Goal: Task Accomplishment & Management: Use online tool/utility

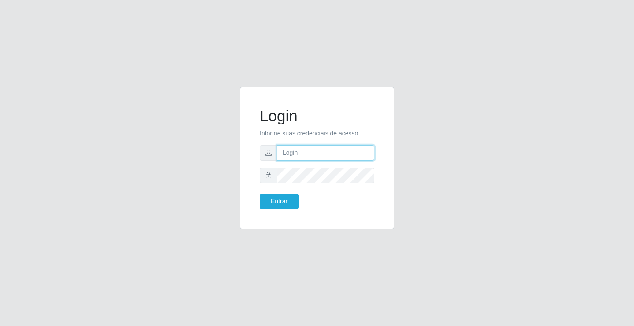
click at [321, 154] on input "text" at bounding box center [325, 152] width 97 height 15
type input "anacarla@ideal"
click at [260, 205] on button "Entrar" at bounding box center [279, 200] width 39 height 15
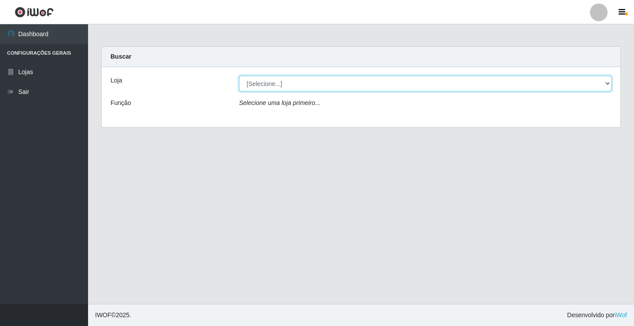
click at [605, 82] on select "[Selecione...] Ideal - Conceição" at bounding box center [425, 83] width 373 height 15
select select "231"
click at [239, 76] on select "[Selecione...] Ideal - Conceição" at bounding box center [425, 83] width 373 height 15
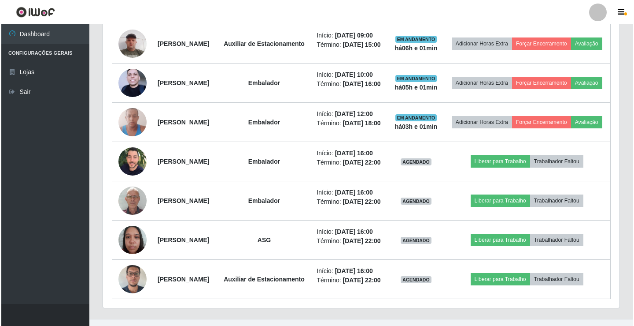
scroll to position [397, 0]
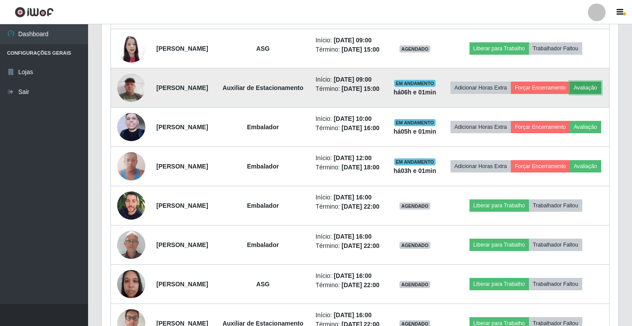
click at [570, 94] on button "Avaliação" at bounding box center [585, 88] width 31 height 12
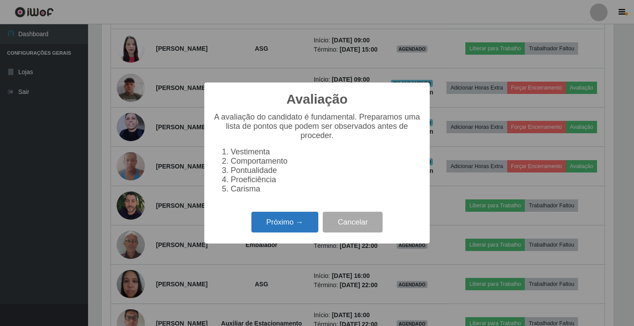
click at [302, 232] on button "Próximo →" at bounding box center [285, 221] width 67 height 21
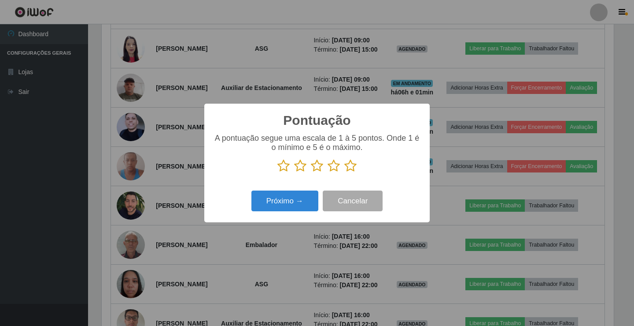
click at [351, 167] on icon at bounding box center [351, 165] width 12 height 13
click at [345, 172] on input "radio" at bounding box center [345, 172] width 0 height 0
click at [293, 197] on button "Próximo →" at bounding box center [285, 200] width 67 height 21
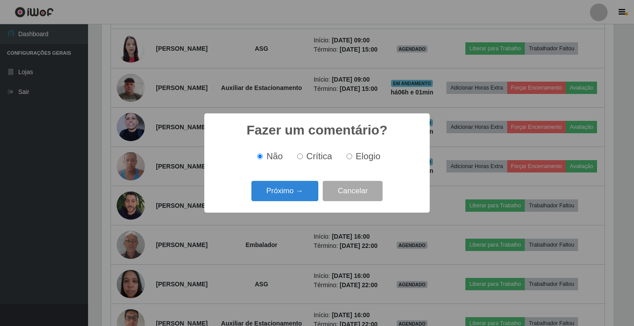
click at [293, 197] on button "Próximo →" at bounding box center [285, 191] width 67 height 21
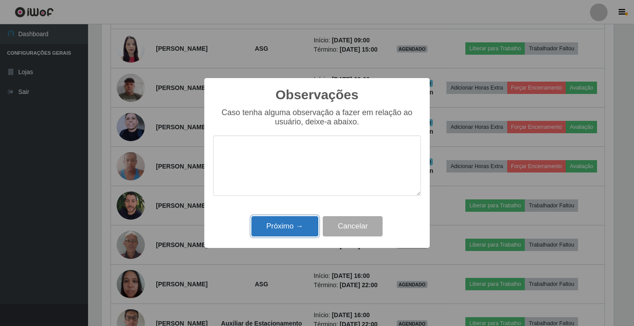
click at [301, 226] on button "Próximo →" at bounding box center [285, 226] width 67 height 21
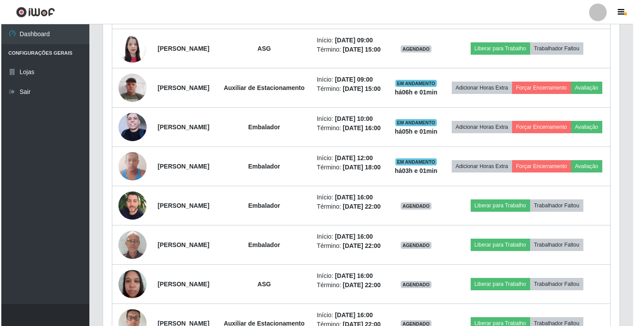
scroll to position [183, 517]
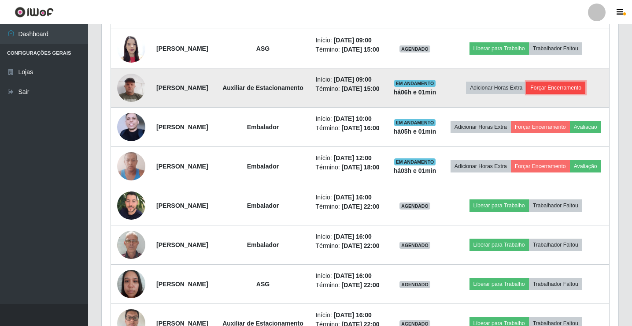
click at [574, 94] on button "Forçar Encerramento" at bounding box center [556, 88] width 59 height 12
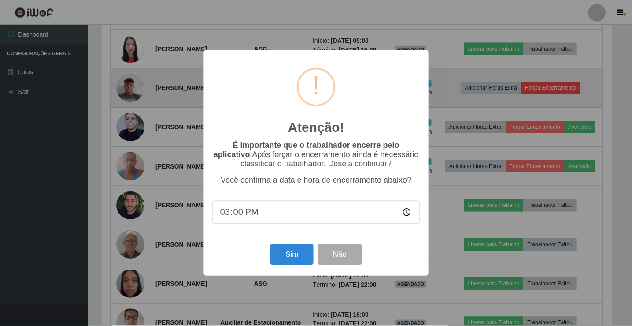
scroll to position [183, 512]
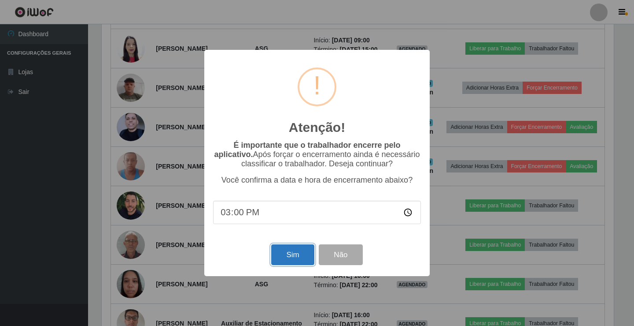
click at [289, 257] on button "Sim" at bounding box center [292, 254] width 43 height 21
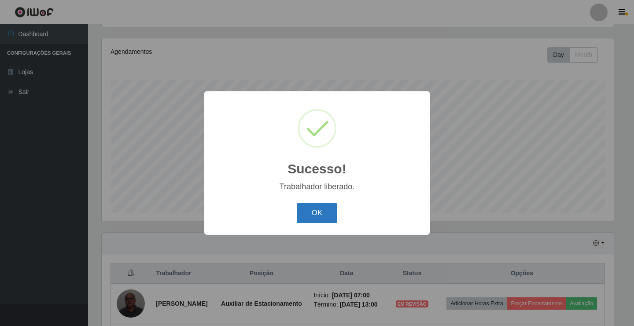
click at [313, 218] on button "OK" at bounding box center [317, 213] width 41 height 21
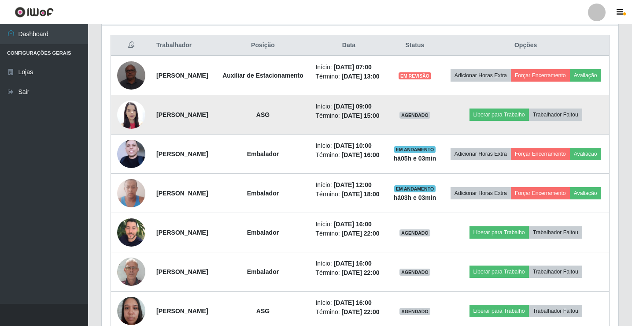
scroll to position [323, 0]
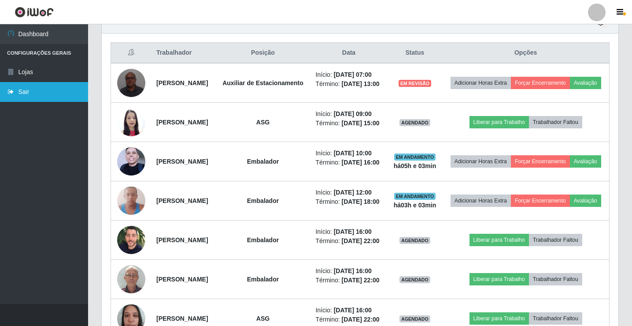
click at [52, 88] on link "Sair" at bounding box center [44, 92] width 88 height 20
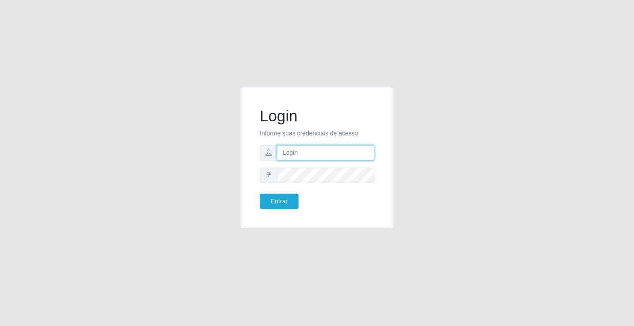
click at [344, 147] on input "text" at bounding box center [325, 152] width 97 height 15
type input "anacarla@ideal"
click at [274, 198] on button "Entrar" at bounding box center [279, 200] width 39 height 15
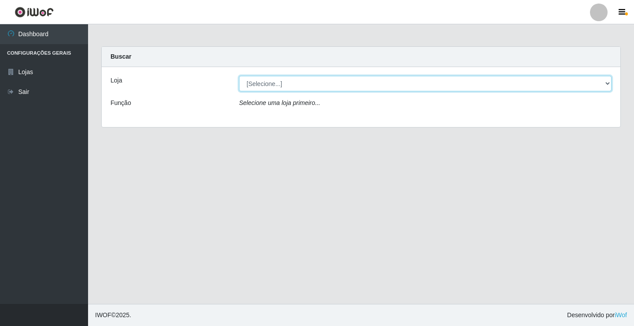
click at [604, 85] on select "[Selecione...] Ideal - Conceição" at bounding box center [425, 83] width 373 height 15
select select "231"
click at [239, 76] on select "[Selecione...] Ideal - Conceição" at bounding box center [425, 83] width 373 height 15
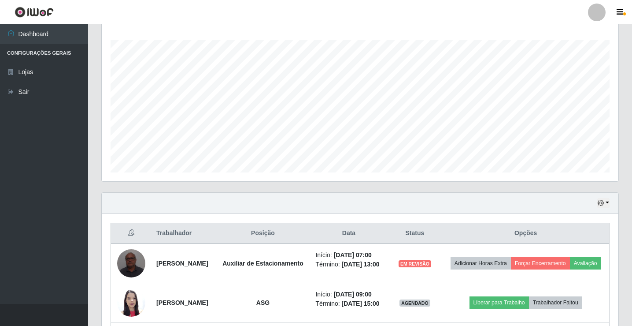
scroll to position [220, 0]
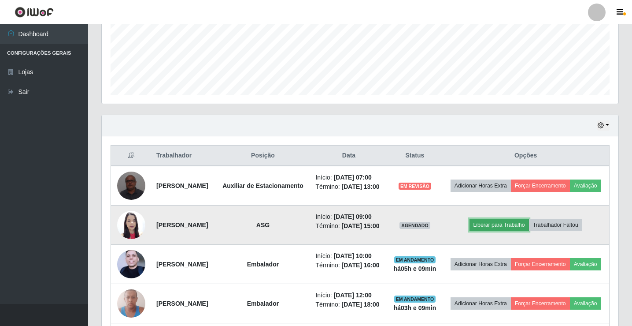
click at [517, 231] on button "Liberar para Trabalho" at bounding box center [499, 225] width 59 height 12
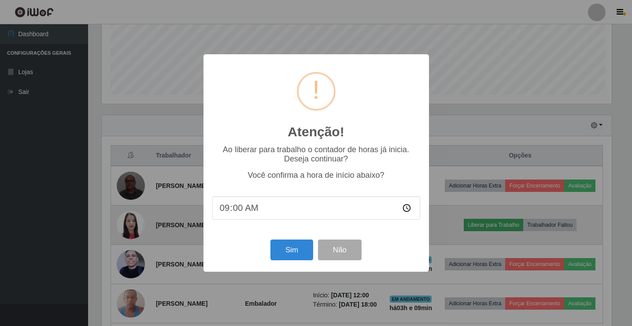
scroll to position [183, 512]
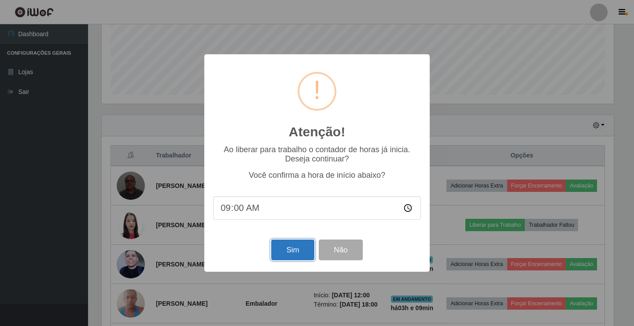
click at [285, 256] on button "Sim" at bounding box center [292, 249] width 43 height 21
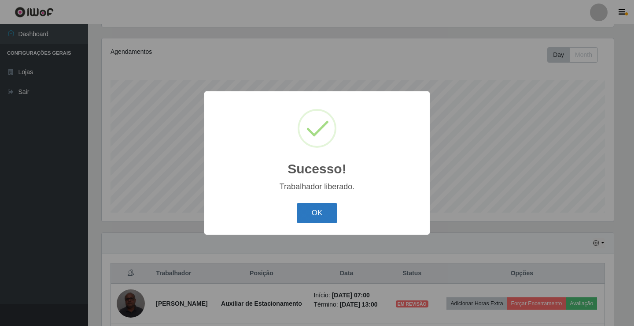
click at [317, 223] on button "OK" at bounding box center [317, 213] width 41 height 21
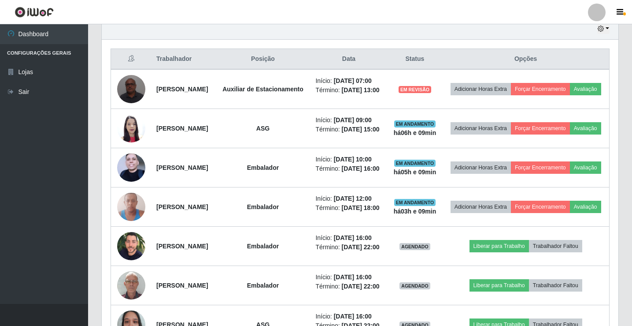
scroll to position [323, 0]
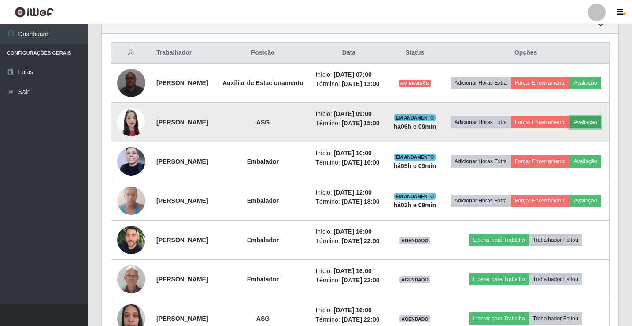
click at [570, 128] on button "Avaliação" at bounding box center [585, 122] width 31 height 12
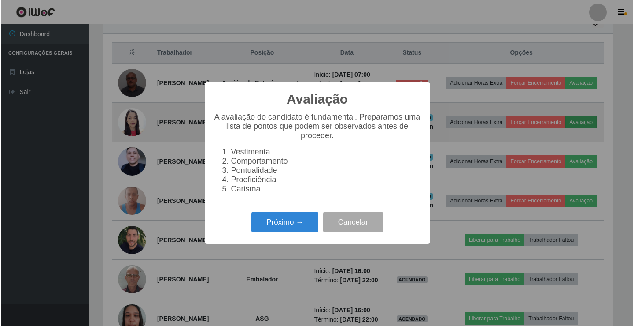
scroll to position [183, 512]
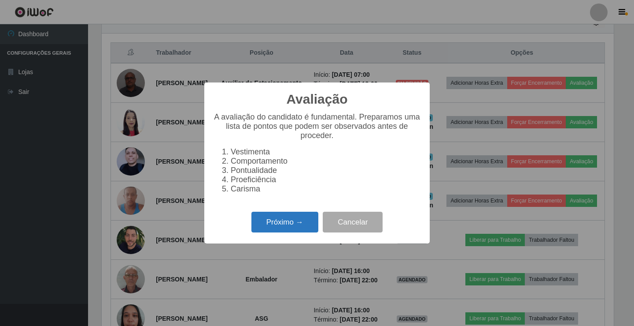
click at [293, 232] on button "Próximo →" at bounding box center [285, 221] width 67 height 21
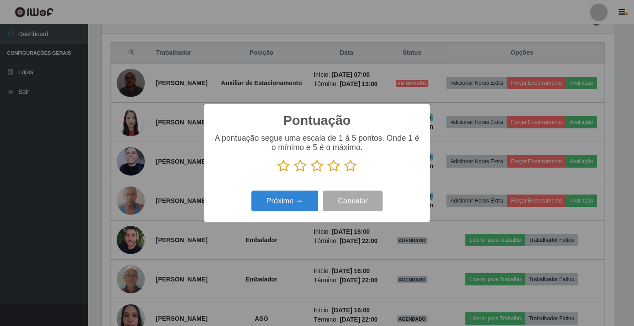
click at [352, 169] on icon at bounding box center [351, 165] width 12 height 13
click at [345, 172] on input "radio" at bounding box center [345, 172] width 0 height 0
click at [291, 206] on button "Próximo →" at bounding box center [285, 200] width 67 height 21
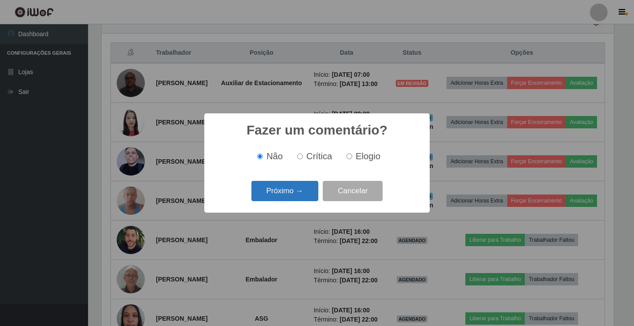
click at [299, 182] on button "Próximo →" at bounding box center [285, 191] width 67 height 21
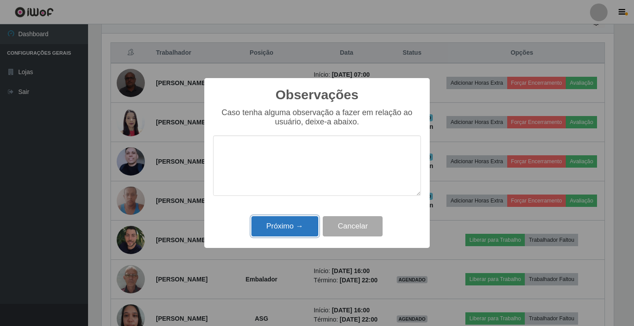
click at [297, 227] on button "Próximo →" at bounding box center [285, 226] width 67 height 21
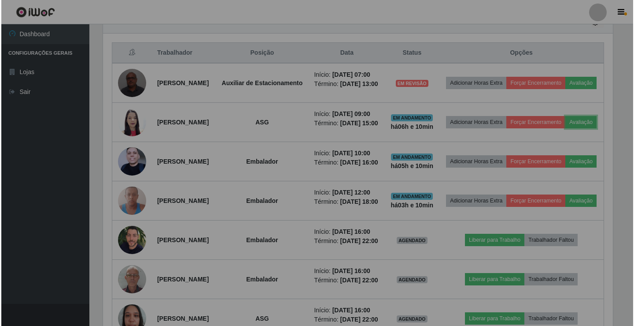
scroll to position [183, 517]
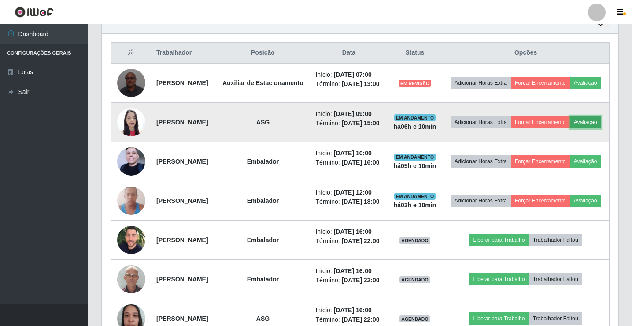
click at [570, 128] on button "Avaliação" at bounding box center [585, 122] width 31 height 12
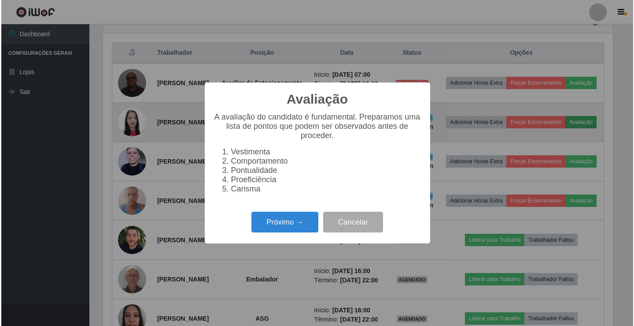
scroll to position [183, 512]
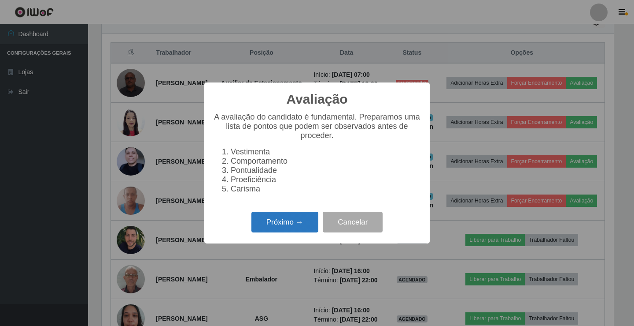
click at [274, 232] on button "Próximo →" at bounding box center [285, 221] width 67 height 21
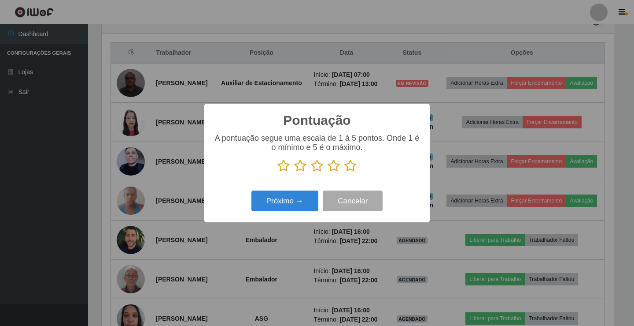
click at [351, 164] on icon at bounding box center [351, 165] width 12 height 13
click at [345, 172] on input "radio" at bounding box center [345, 172] width 0 height 0
click at [286, 200] on button "Próximo →" at bounding box center [285, 200] width 67 height 21
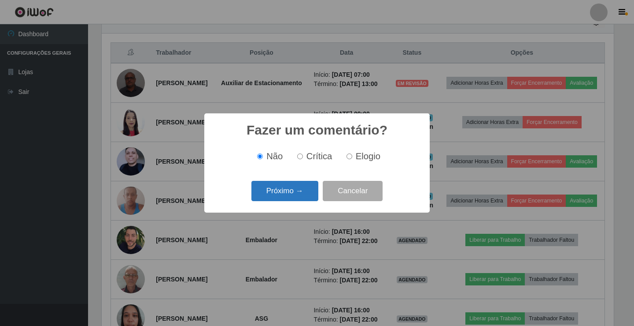
click at [286, 191] on button "Próximo →" at bounding box center [285, 191] width 67 height 21
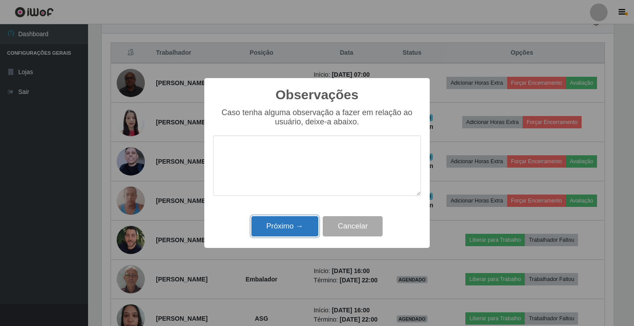
click at [293, 220] on button "Próximo →" at bounding box center [285, 226] width 67 height 21
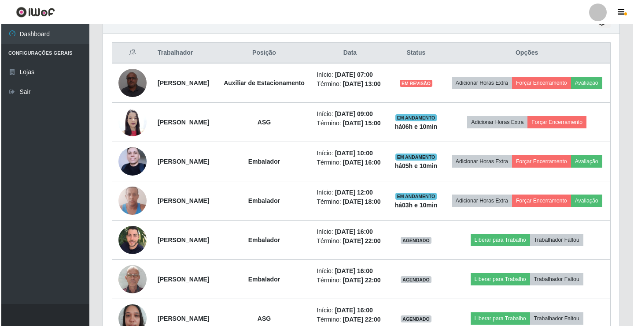
scroll to position [183, 517]
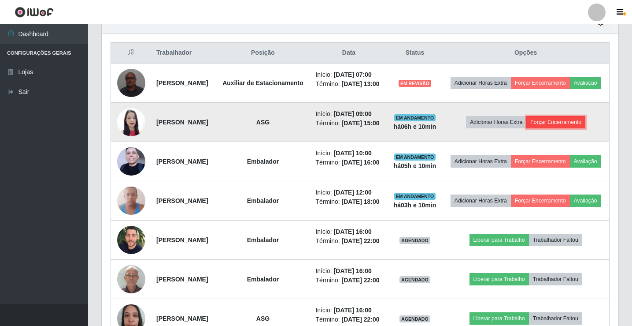
click at [571, 128] on button "Forçar Encerramento" at bounding box center [556, 122] width 59 height 12
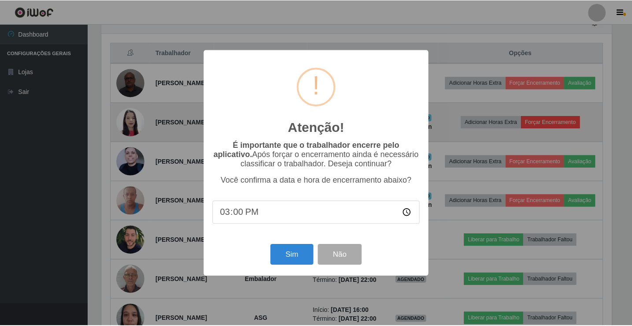
scroll to position [183, 512]
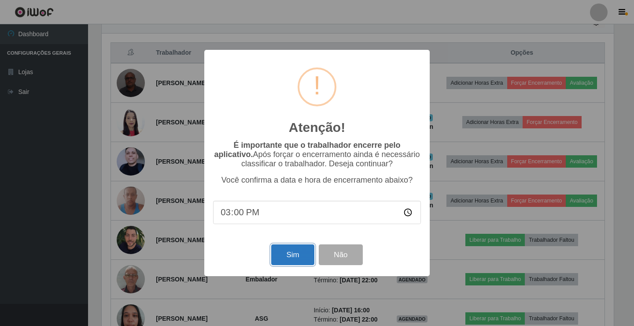
click at [290, 262] on button "Sim" at bounding box center [292, 254] width 43 height 21
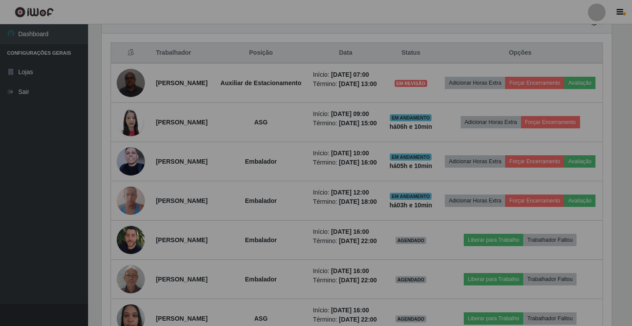
scroll to position [0, 0]
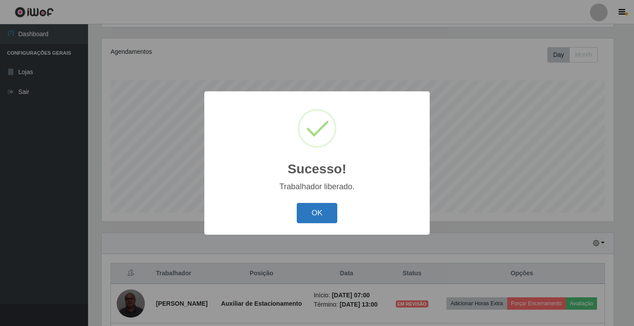
click at [323, 217] on button "OK" at bounding box center [317, 213] width 41 height 21
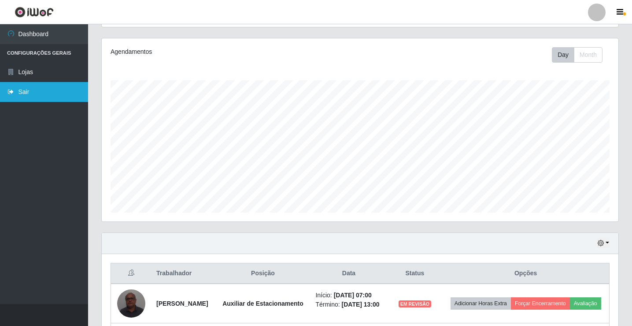
click at [30, 96] on link "Sair" at bounding box center [44, 92] width 88 height 20
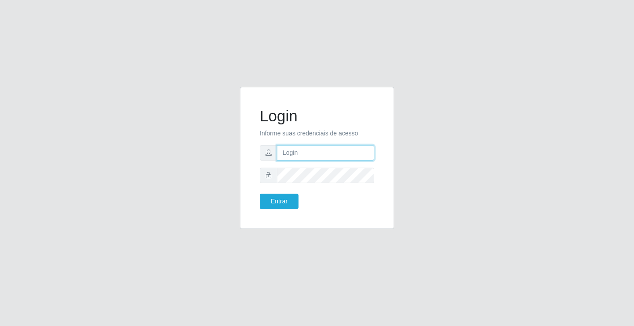
click at [323, 157] on input "text" at bounding box center [325, 152] width 97 height 15
type input "anacarla@ideal"
click at [286, 202] on button "Entrar" at bounding box center [279, 200] width 39 height 15
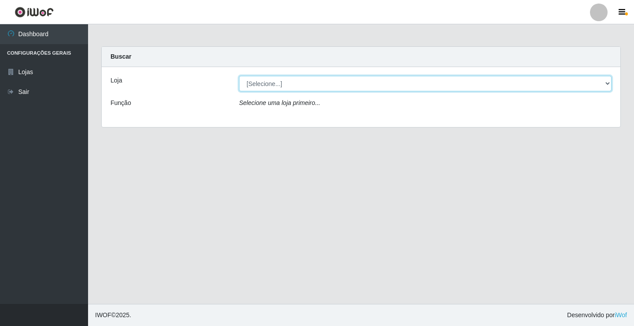
click at [610, 84] on select "[Selecione...] Ideal - Conceição" at bounding box center [425, 83] width 373 height 15
select select "231"
click at [239, 76] on select "[Selecione...] Ideal - Conceição" at bounding box center [425, 83] width 373 height 15
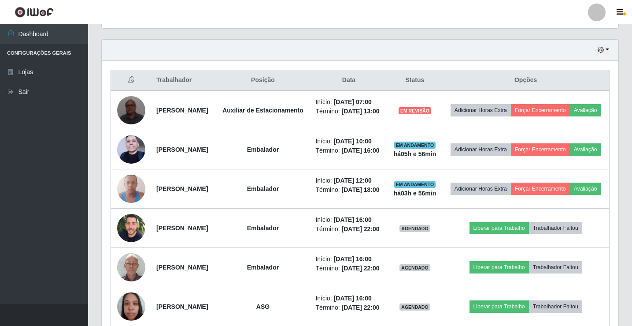
scroll to position [308, 0]
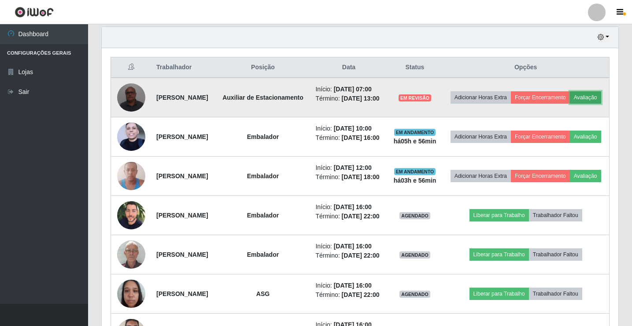
click at [570, 104] on button "Avaliação" at bounding box center [585, 97] width 31 height 12
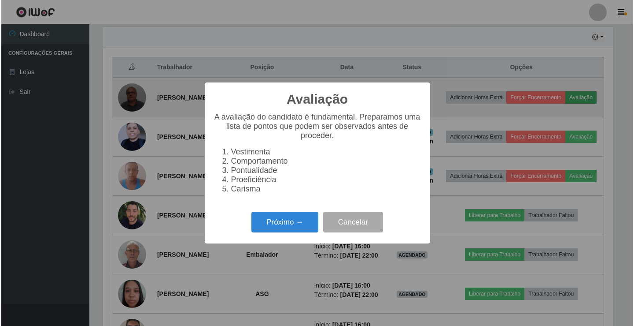
scroll to position [183, 512]
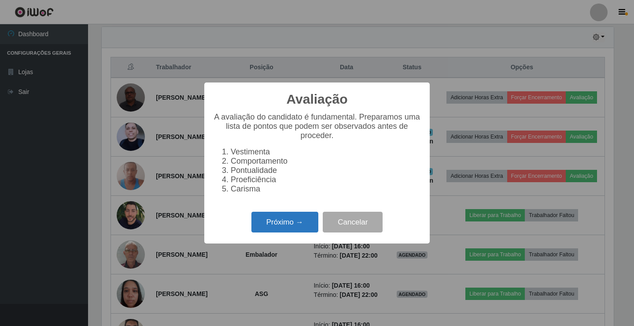
click at [291, 230] on button "Próximo →" at bounding box center [285, 221] width 67 height 21
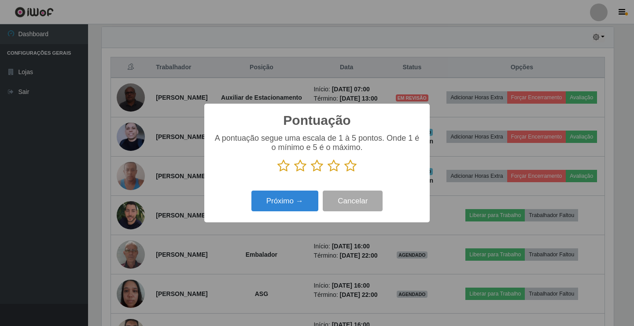
scroll to position [440413, 440083]
click at [353, 164] on icon at bounding box center [351, 165] width 12 height 13
click at [345, 172] on input "radio" at bounding box center [345, 172] width 0 height 0
click at [305, 197] on button "Próximo →" at bounding box center [285, 200] width 67 height 21
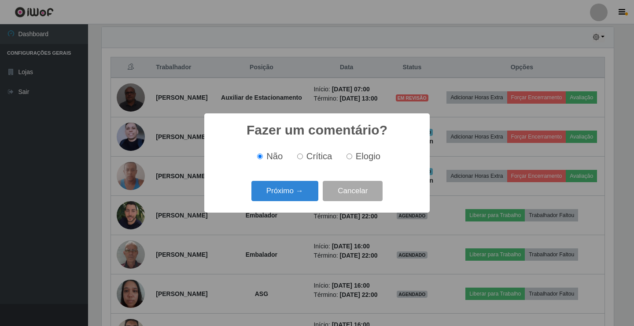
click at [305, 197] on button "Próximo →" at bounding box center [285, 191] width 67 height 21
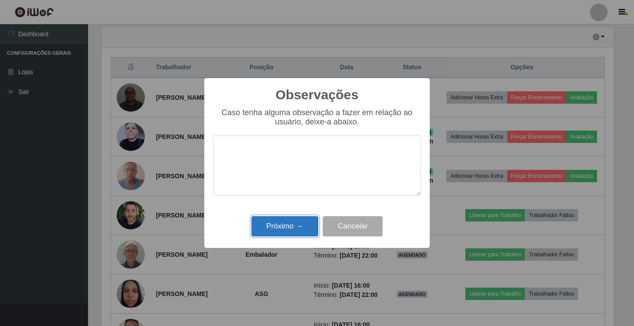
click at [287, 236] on button "Próximo →" at bounding box center [285, 226] width 67 height 21
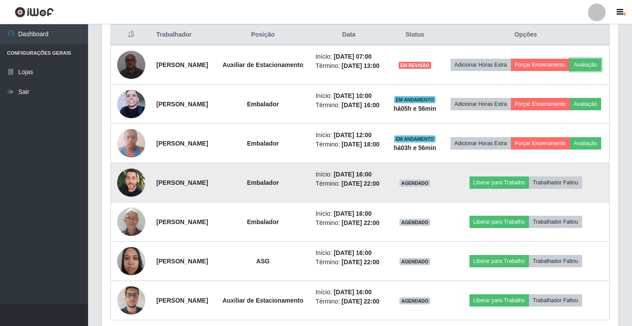
scroll to position [441, 0]
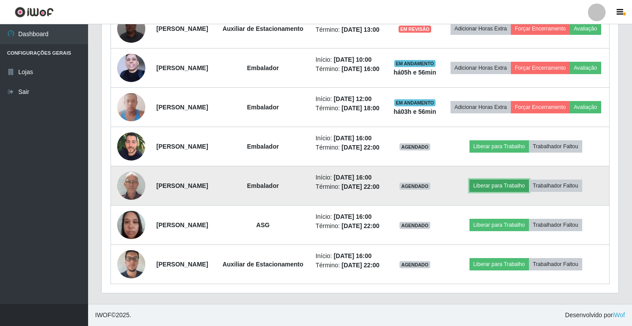
click at [523, 192] on button "Liberar para Trabalho" at bounding box center [499, 185] width 59 height 12
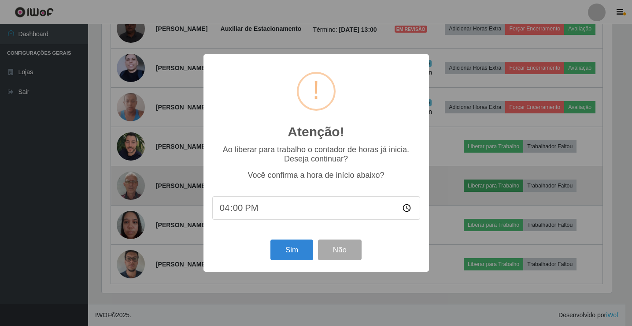
scroll to position [183, 512]
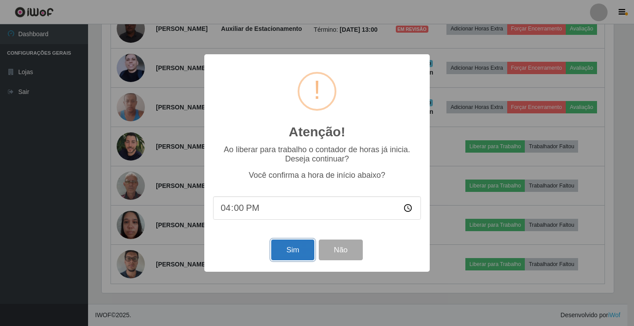
click at [297, 243] on button "Sim" at bounding box center [292, 249] width 43 height 21
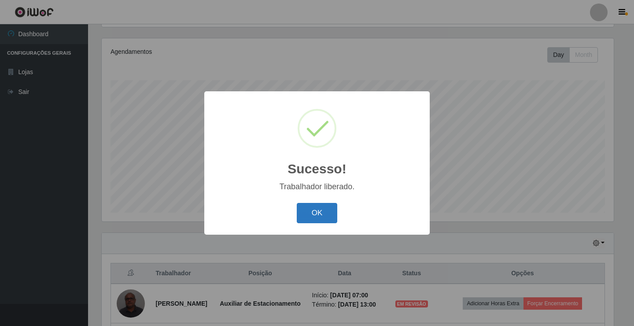
click at [304, 214] on button "OK" at bounding box center [317, 213] width 41 height 21
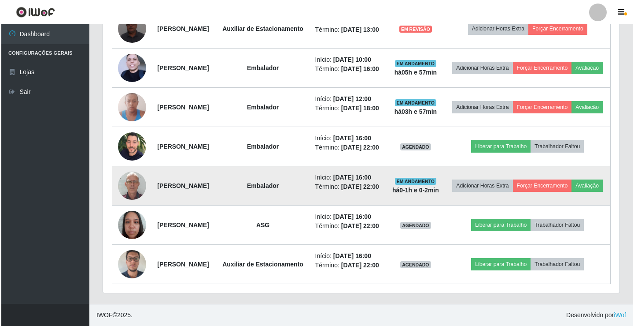
scroll to position [488, 0]
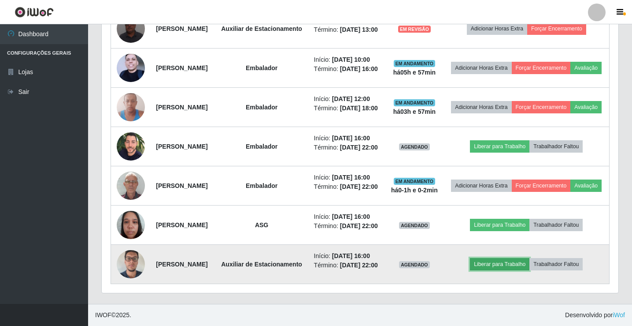
click at [499, 258] on button "Liberar para Trabalho" at bounding box center [499, 264] width 59 height 12
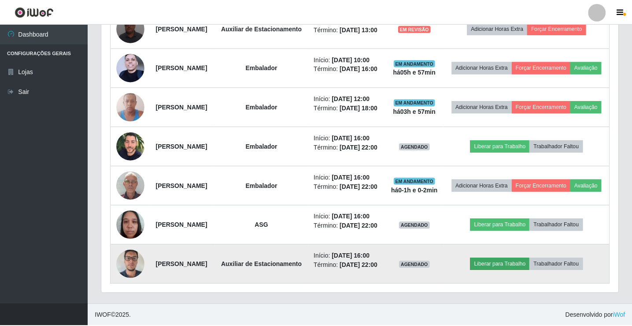
scroll to position [183, 512]
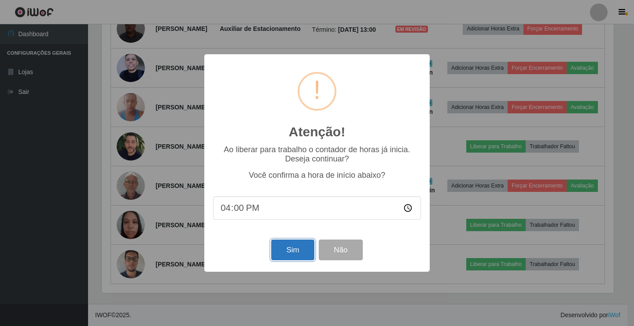
click at [297, 250] on button "Sim" at bounding box center [292, 249] width 43 height 21
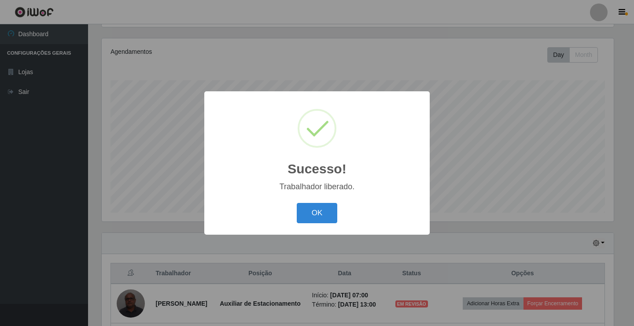
click at [308, 224] on div "OK Cancel" at bounding box center [317, 212] width 208 height 25
click at [306, 213] on button "OK" at bounding box center [317, 213] width 41 height 21
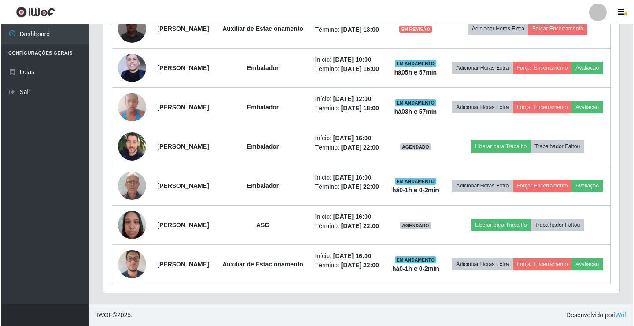
scroll to position [488, 0]
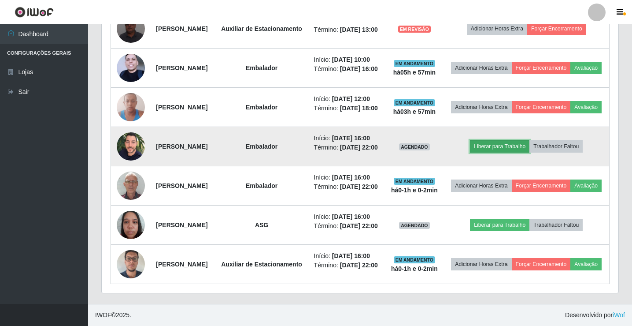
click at [494, 140] on button "Liberar para Trabalho" at bounding box center [499, 146] width 59 height 12
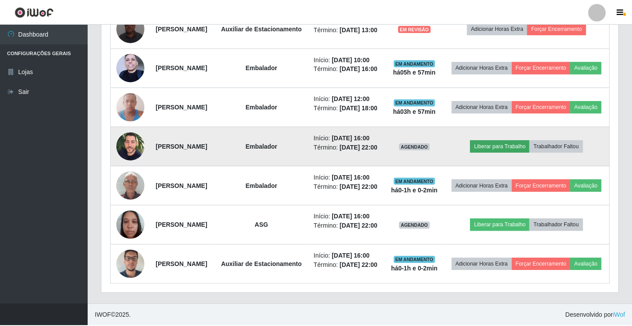
scroll to position [183, 512]
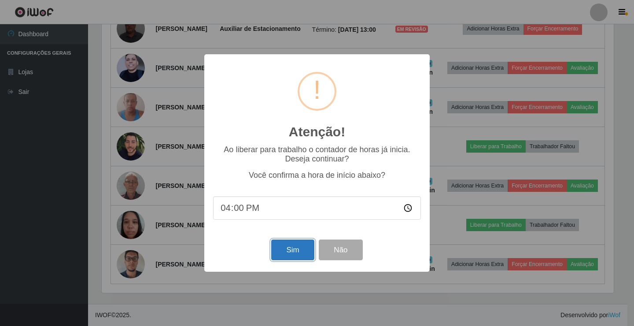
click at [287, 250] on button "Sim" at bounding box center [292, 249] width 43 height 21
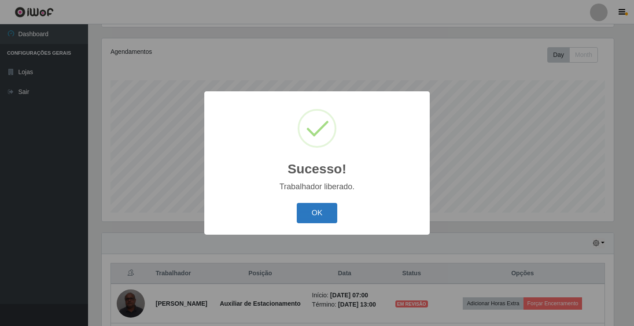
click at [320, 214] on button "OK" at bounding box center [317, 213] width 41 height 21
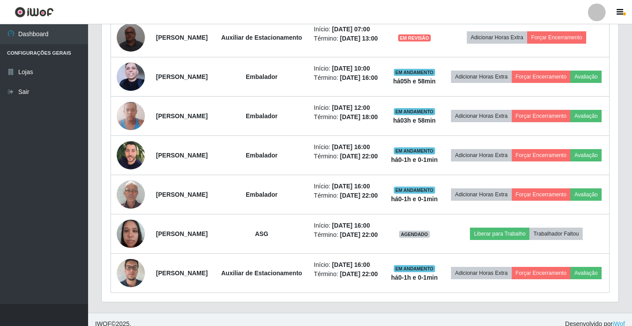
scroll to position [455, 0]
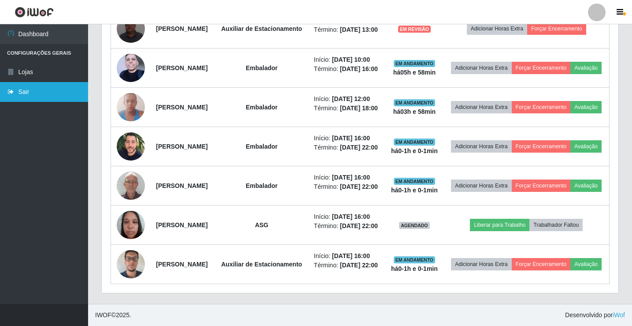
click at [74, 86] on link "Sair" at bounding box center [44, 92] width 88 height 20
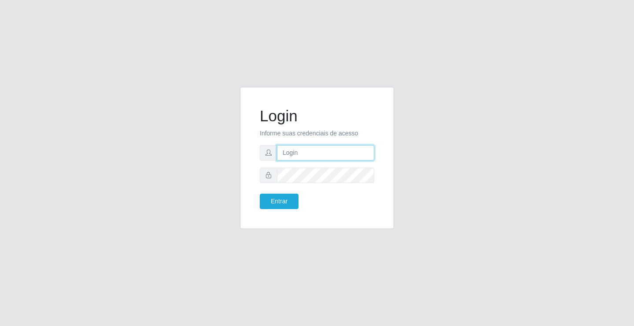
click at [345, 149] on input "text" at bounding box center [325, 152] width 97 height 15
type input "anacarla@ideal"
click at [285, 198] on button "Entrar" at bounding box center [279, 200] width 39 height 15
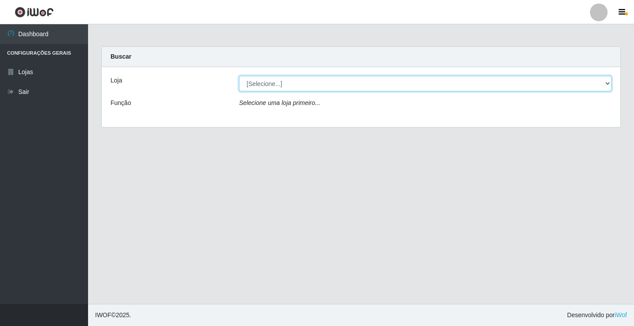
click at [609, 80] on select "[Selecione...] Ideal - Conceição" at bounding box center [425, 83] width 373 height 15
select select "231"
click at [239, 76] on select "[Selecione...] Ideal - Conceição" at bounding box center [425, 83] width 373 height 15
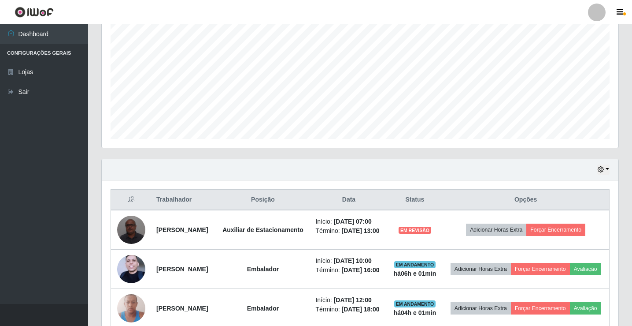
scroll to position [308, 0]
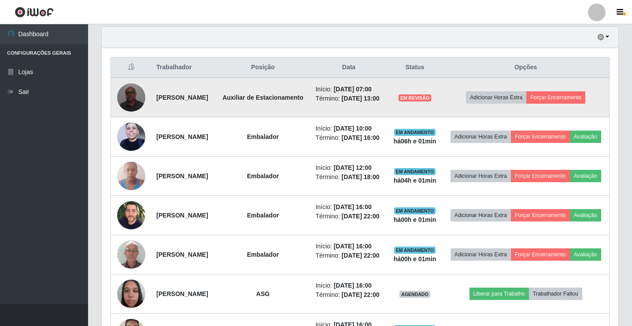
click at [136, 108] on img at bounding box center [131, 96] width 28 height 37
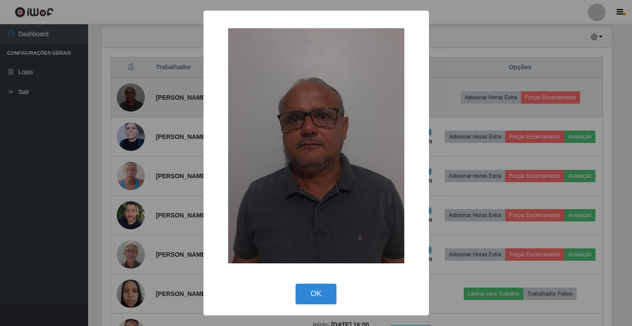
scroll to position [183, 512]
click at [136, 108] on div "× OK Cancel" at bounding box center [317, 163] width 634 height 326
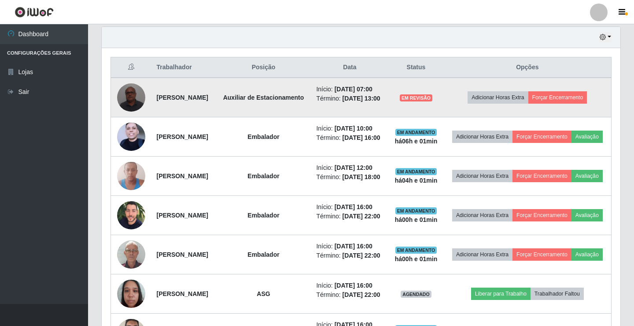
scroll to position [183, 517]
click at [556, 104] on button "Forçar Encerramento" at bounding box center [556, 97] width 59 height 12
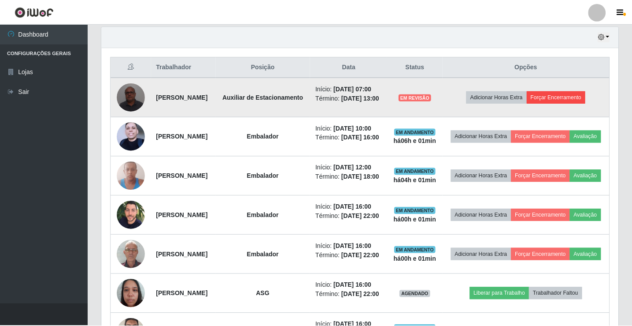
scroll to position [183, 512]
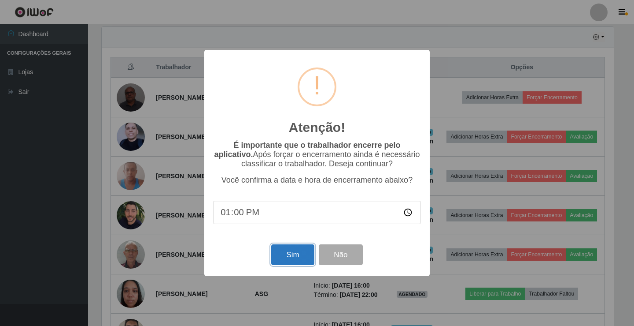
click at [283, 254] on button "Sim" at bounding box center [292, 254] width 43 height 21
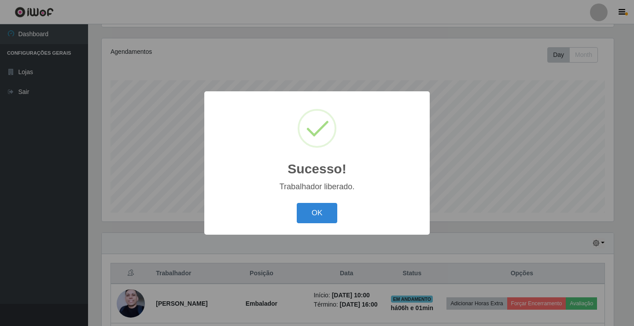
click at [319, 202] on div "OK Cancel" at bounding box center [317, 212] width 208 height 25
click at [327, 207] on button "OK" at bounding box center [317, 213] width 41 height 21
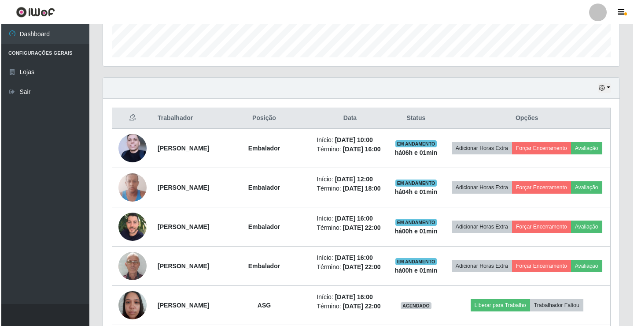
scroll to position [279, 0]
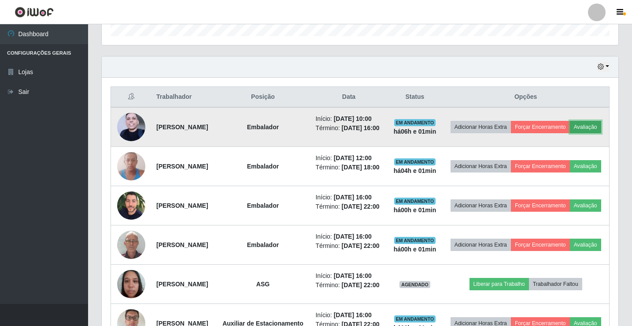
click at [570, 133] on button "Avaliação" at bounding box center [585, 127] width 31 height 12
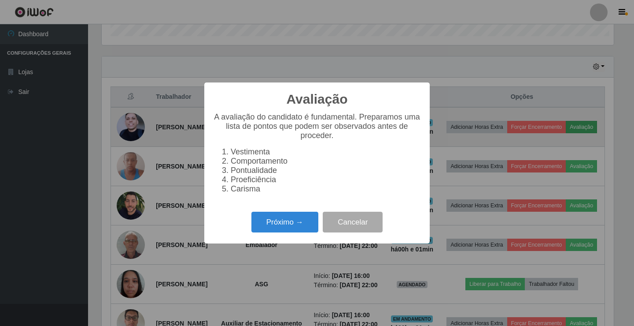
scroll to position [183, 512]
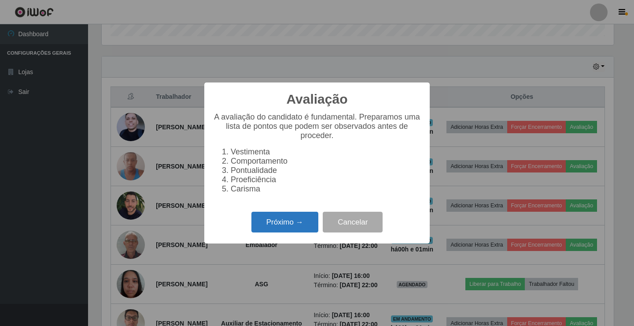
click at [297, 224] on button "Próximo →" at bounding box center [285, 221] width 67 height 21
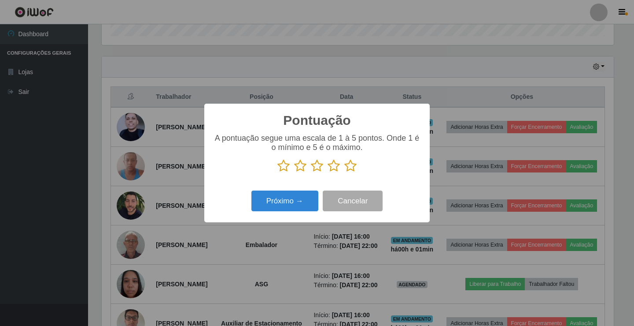
scroll to position [440413, 440083]
click at [347, 170] on icon at bounding box center [351, 165] width 12 height 13
click at [345, 172] on input "radio" at bounding box center [345, 172] width 0 height 0
click at [290, 201] on button "Próximo →" at bounding box center [285, 200] width 67 height 21
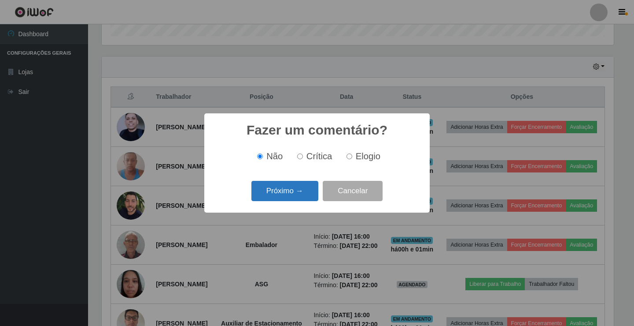
click at [295, 189] on button "Próximo →" at bounding box center [285, 191] width 67 height 21
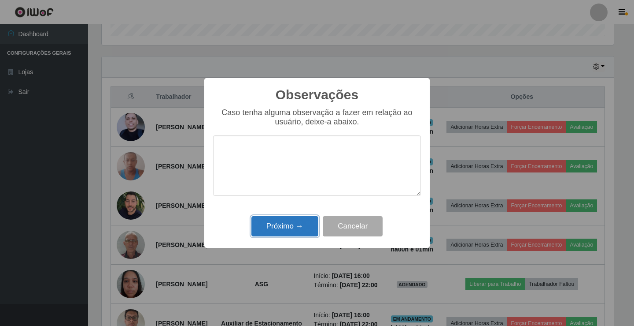
click at [283, 225] on button "Próximo →" at bounding box center [285, 226] width 67 height 21
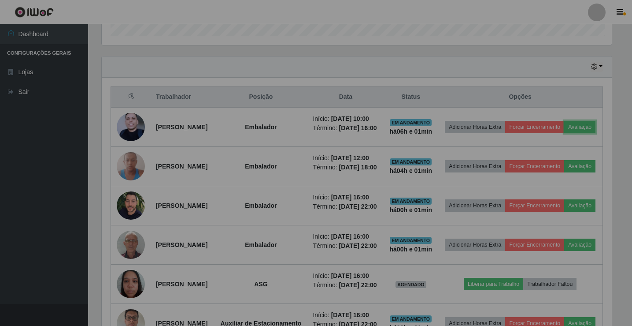
scroll to position [183, 517]
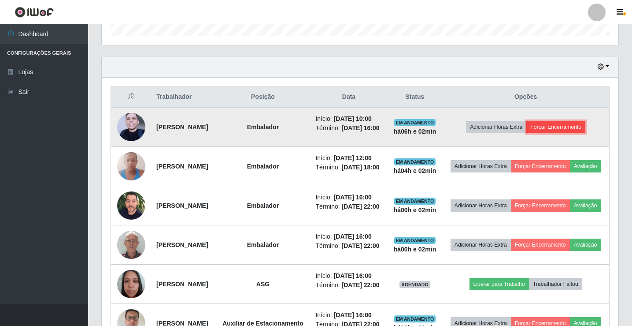
click at [554, 133] on button "Forçar Encerramento" at bounding box center [556, 127] width 59 height 12
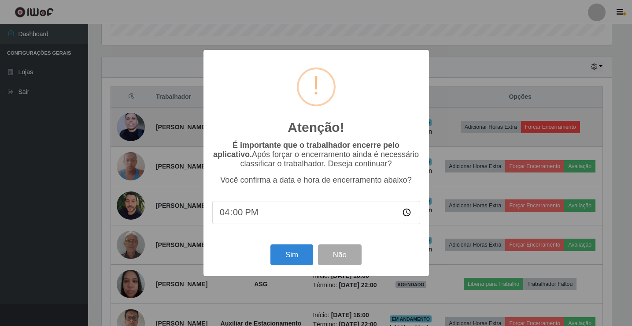
scroll to position [183, 512]
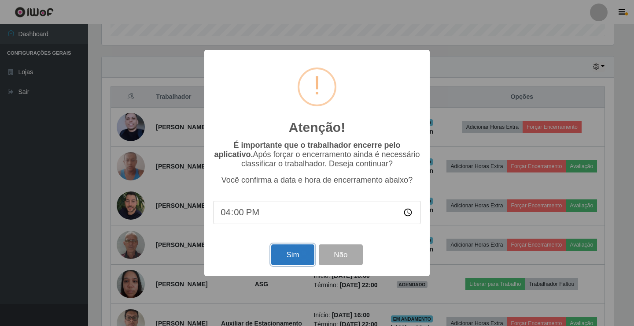
click at [312, 254] on button "Sim" at bounding box center [292, 254] width 43 height 21
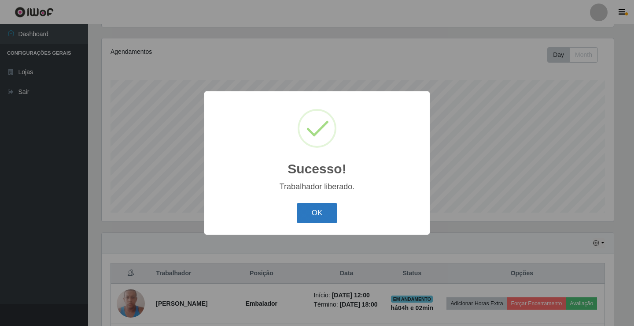
click at [322, 207] on button "OK" at bounding box center [317, 213] width 41 height 21
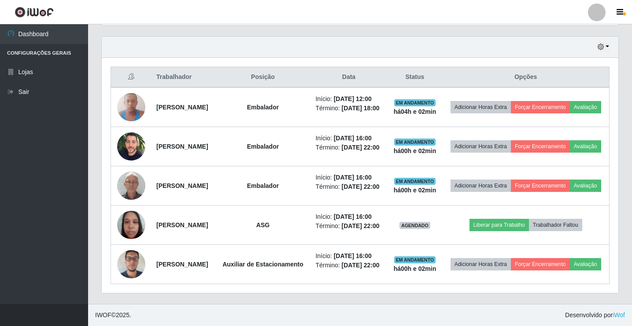
scroll to position [378, 0]
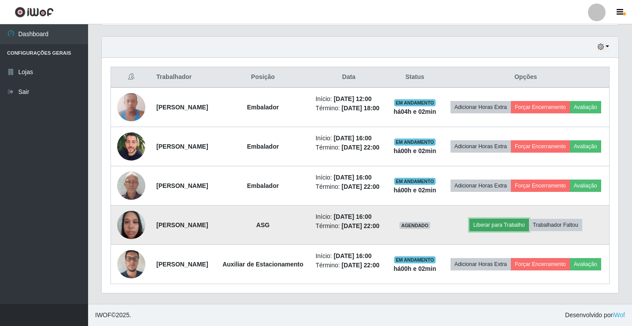
click at [496, 219] on button "Liberar para Trabalho" at bounding box center [499, 225] width 59 height 12
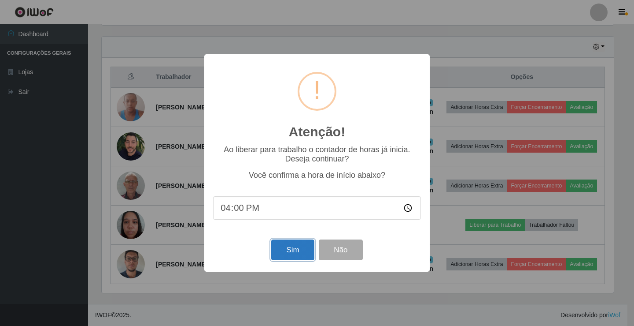
click at [284, 245] on button "Sim" at bounding box center [292, 249] width 43 height 21
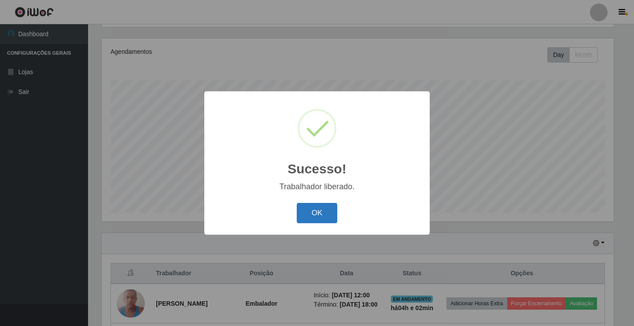
click at [331, 214] on button "OK" at bounding box center [317, 213] width 41 height 21
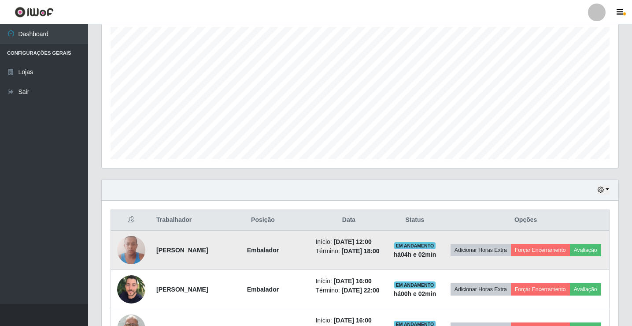
scroll to position [235, 0]
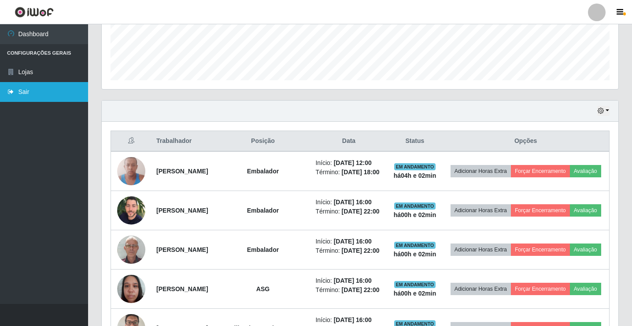
click at [46, 92] on link "Sair" at bounding box center [44, 92] width 88 height 20
